Goal: Information Seeking & Learning: Learn about a topic

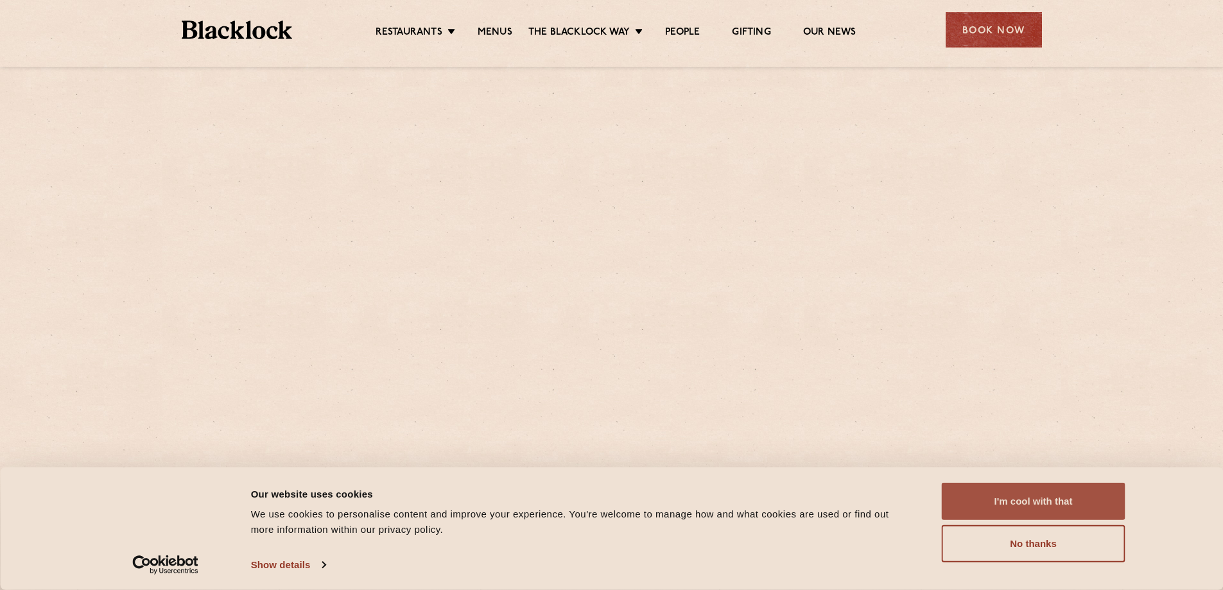
click at [1012, 497] on button "I'm cool with that" at bounding box center [1034, 501] width 184 height 37
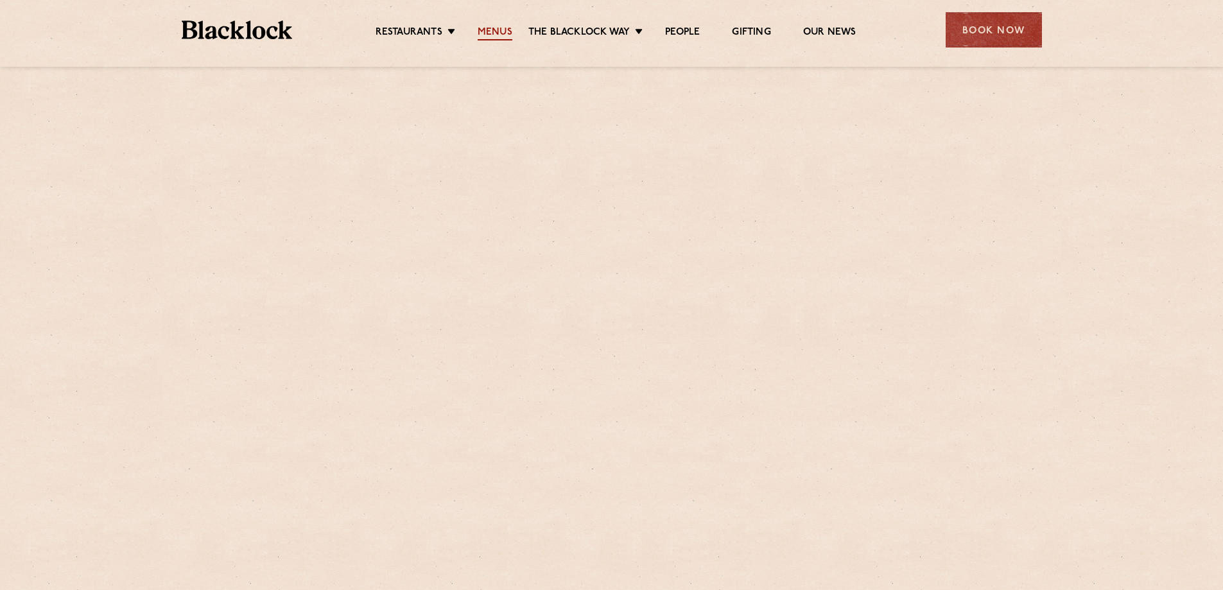
click at [487, 40] on link "Menus" at bounding box center [495, 33] width 35 height 14
click at [499, 28] on link "Menus" at bounding box center [495, 33] width 35 height 14
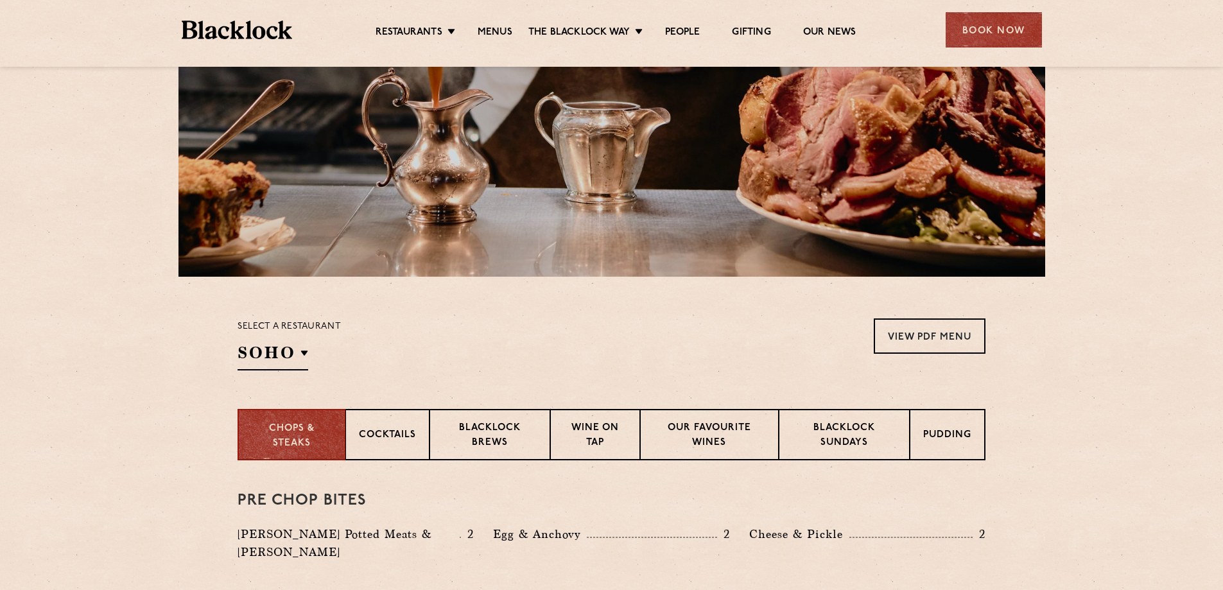
scroll to position [193, 0]
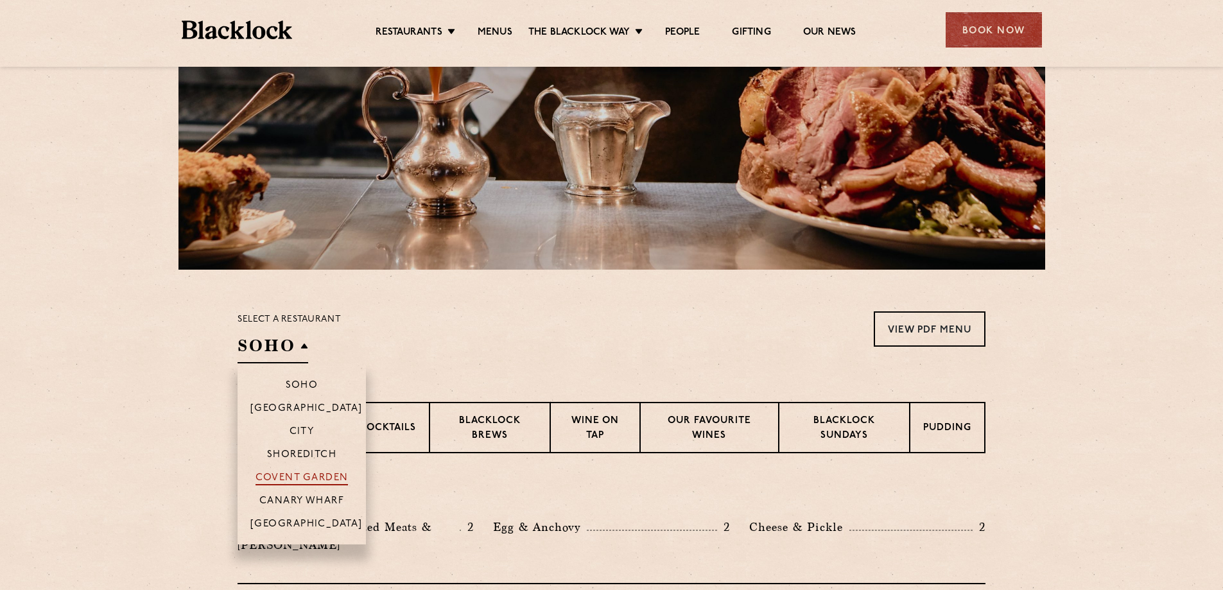
click at [316, 480] on p "Covent Garden" at bounding box center [301, 478] width 93 height 13
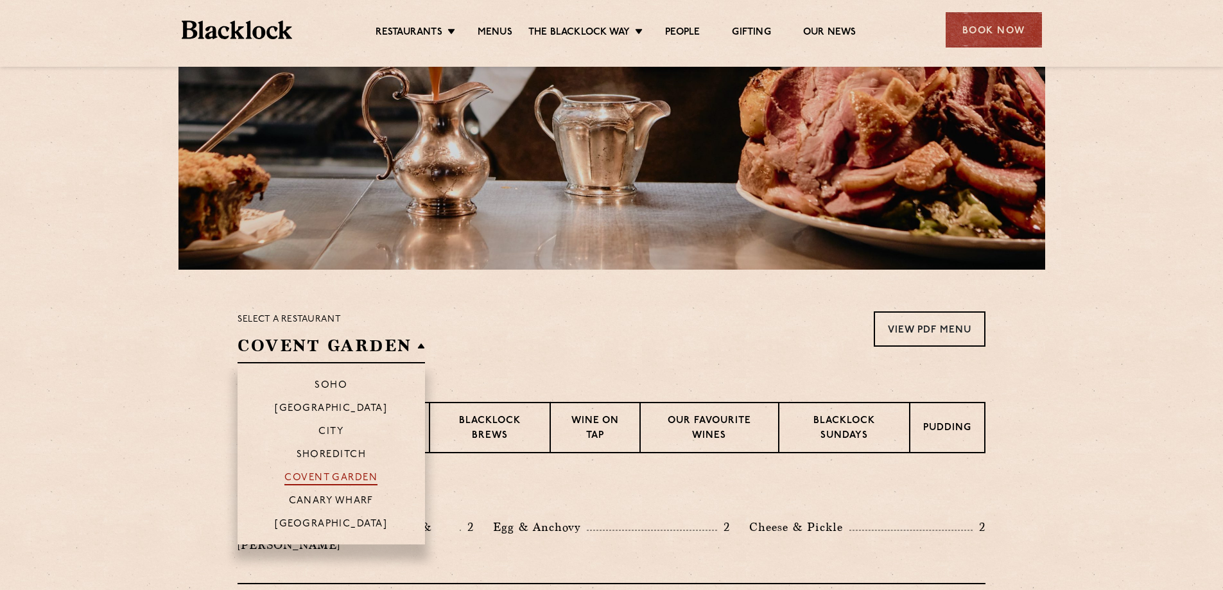
click at [345, 478] on p "Covent Garden" at bounding box center [330, 478] width 93 height 13
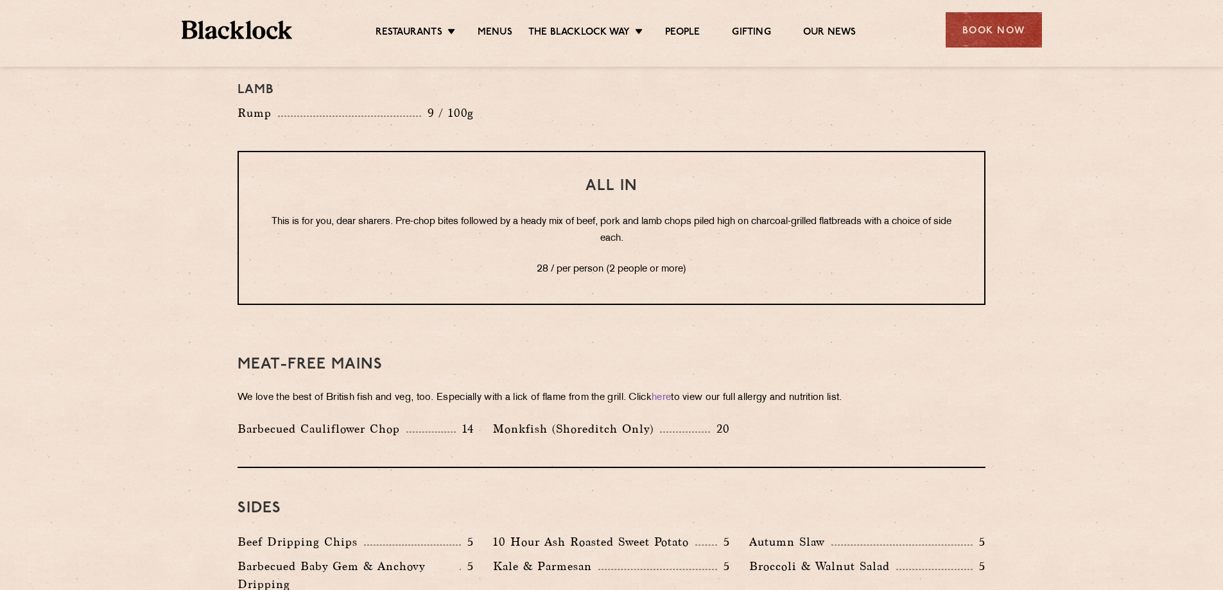
scroll to position [1605, 0]
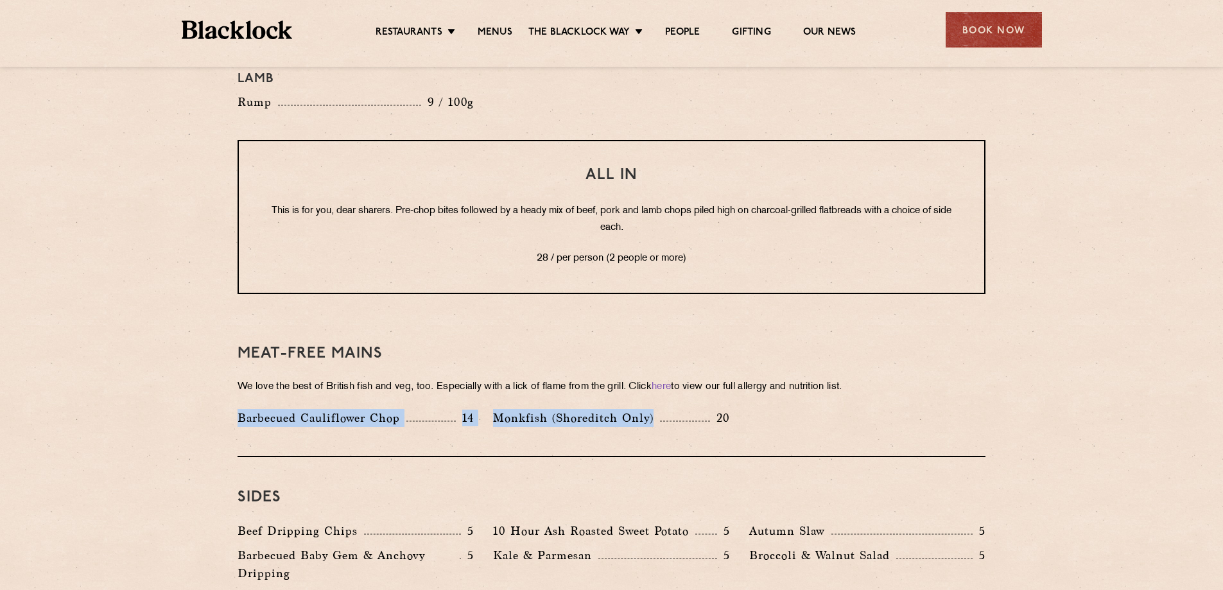
drag, startPoint x: 239, startPoint y: 381, endPoint x: 666, endPoint y: 391, distance: 427.0
click at [687, 409] on div "Barbecued Cauliflower Chop 14 Monkfish (Shoreditch Only) 20" at bounding box center [611, 421] width 767 height 24
copy div "Barbecued Cauliflower Chop 14 Monkfish (Shoreditch Only)"
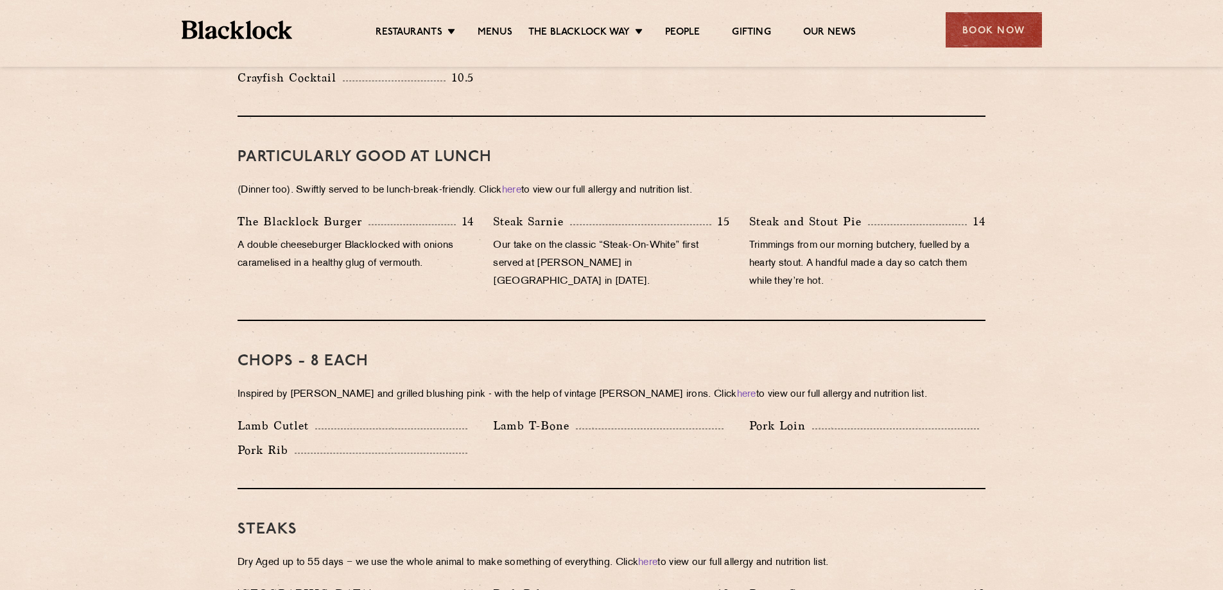
scroll to position [598, 0]
